Goal: Task Accomplishment & Management: Manage account settings

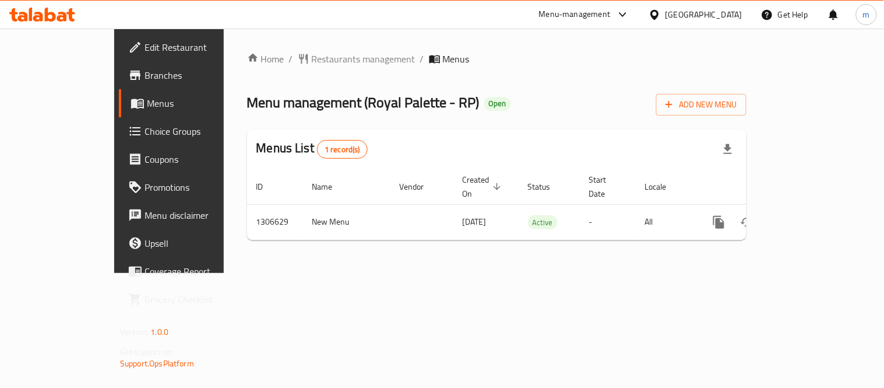
click at [145, 135] on span "Choice Groups" at bounding box center [199, 131] width 108 height 14
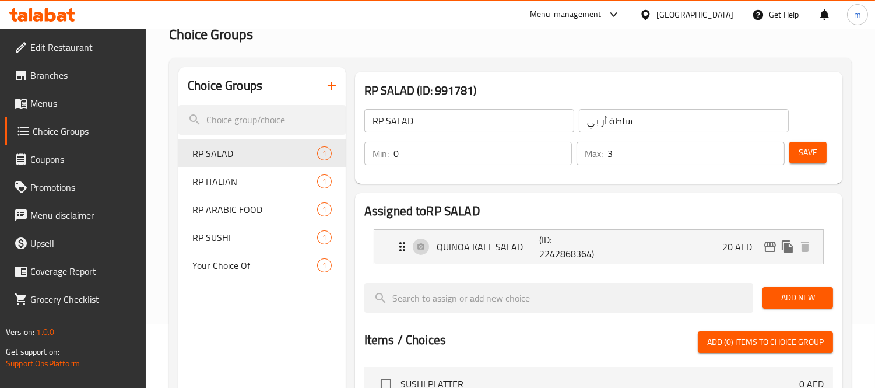
scroll to position [65, 0]
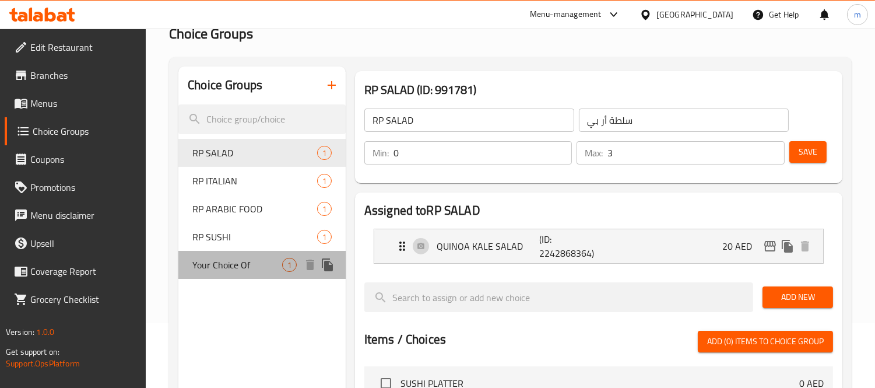
click at [244, 258] on span "Your Choice Of" at bounding box center [237, 265] width 90 height 14
type input "Your Choice Of"
type input "اختيارك من"
type input "1"
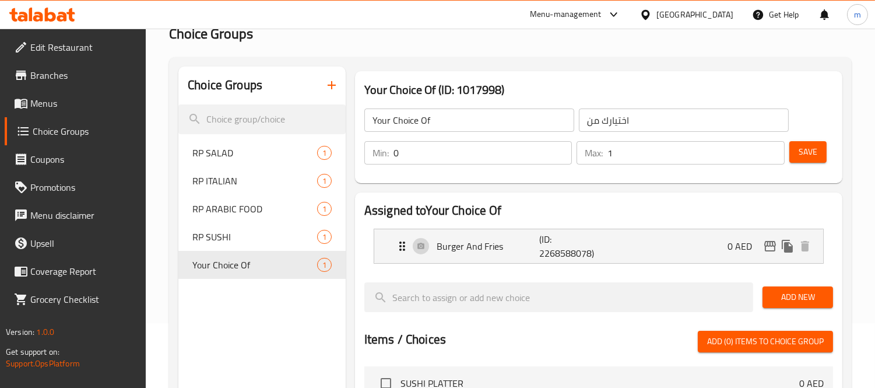
click at [691, 16] on div "[GEOGRAPHIC_DATA]" at bounding box center [694, 14] width 77 height 13
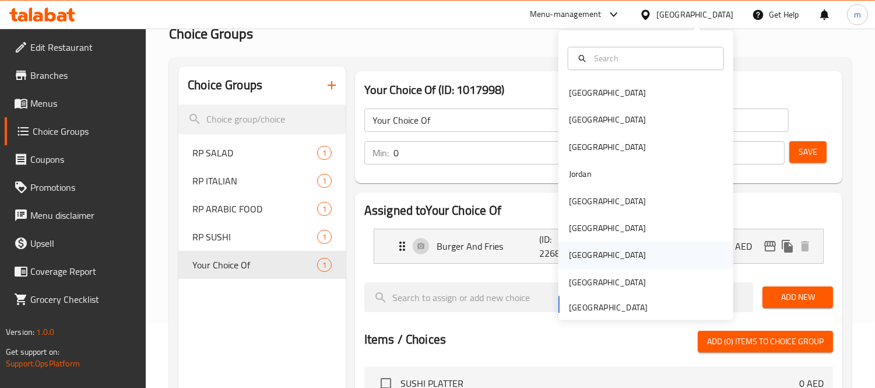
click at [596, 251] on div "[GEOGRAPHIC_DATA]" at bounding box center [645, 255] width 175 height 27
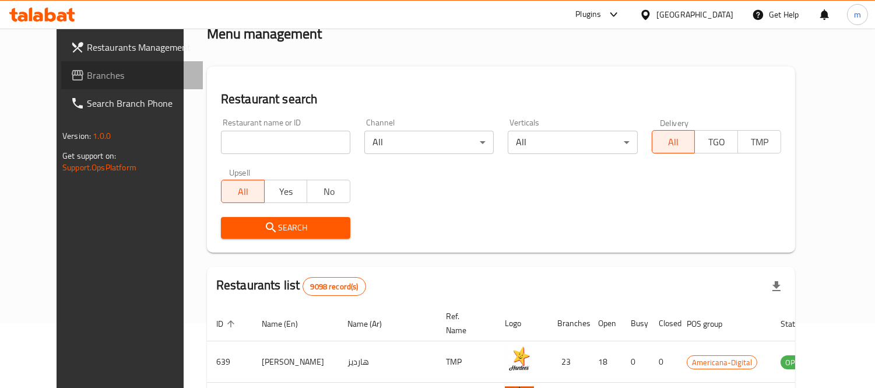
click at [87, 71] on span "Branches" at bounding box center [140, 75] width 107 height 14
